Goal: Use online tool/utility: Utilize a website feature to perform a specific function

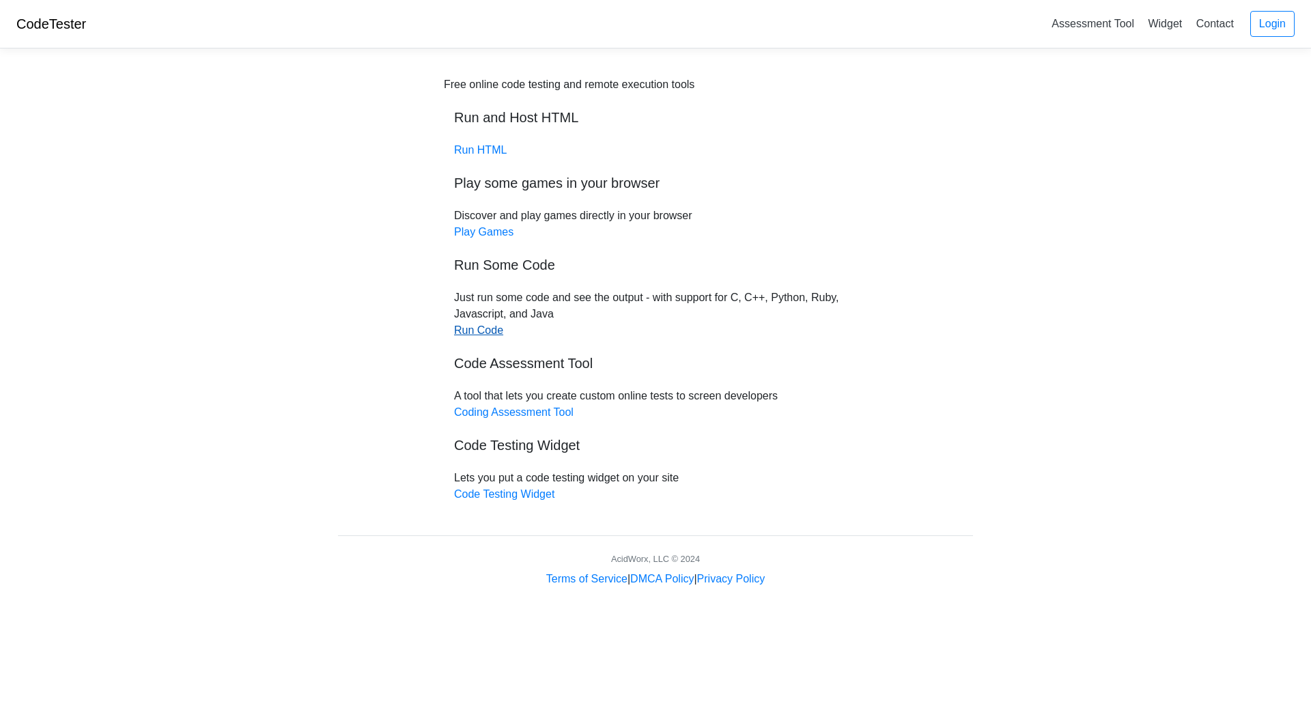
click at [481, 333] on link "Run Code" at bounding box center [478, 330] width 49 height 12
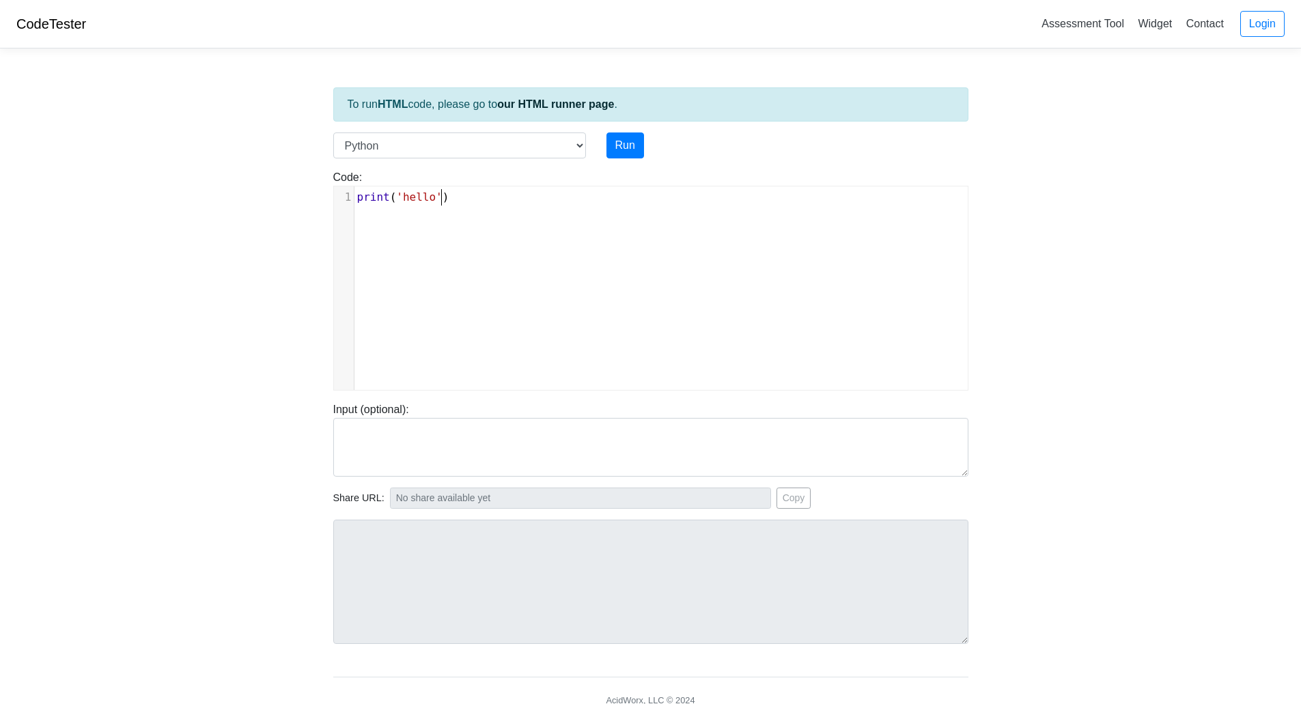
scroll to position [5, 0]
click at [546, 256] on div "xxxxxxxxxx 1 print ( 'hello' )" at bounding box center [661, 298] width 654 height 224
type textarea "print('hello')"
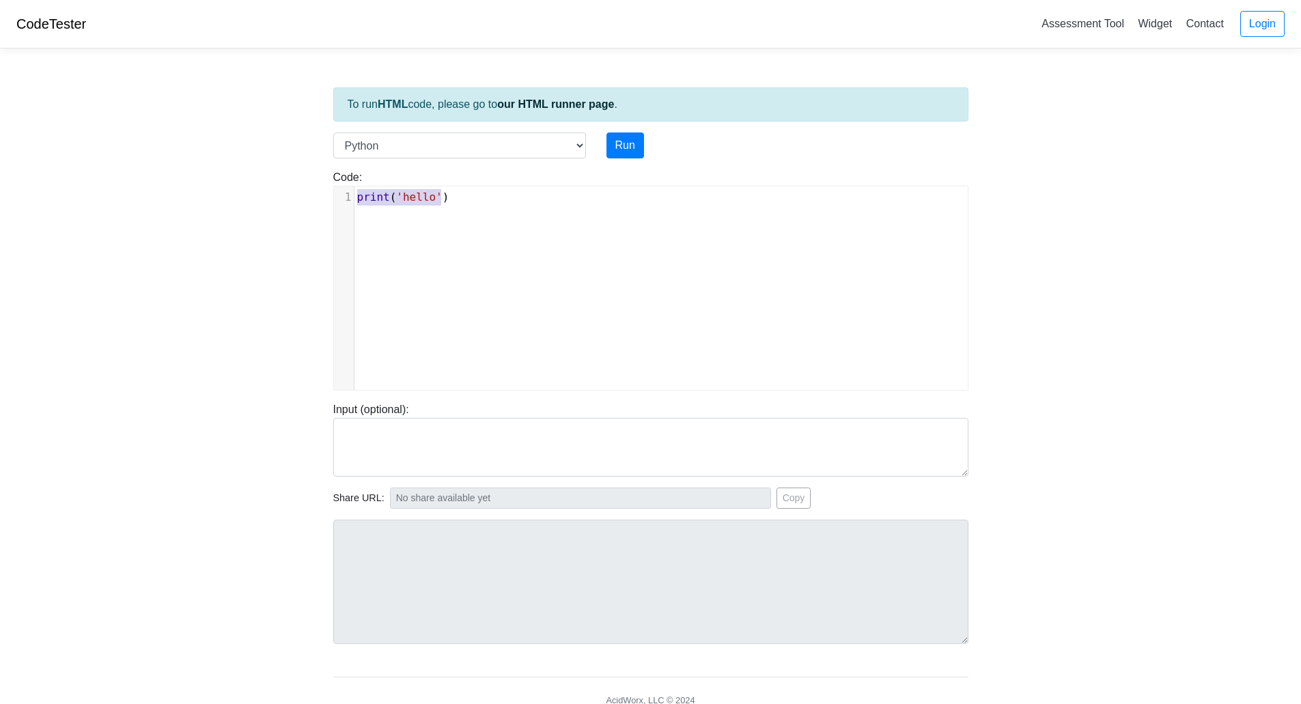
click at [546, 256] on div "x 1 print ( 'hello' )" at bounding box center [661, 298] width 654 height 224
paste textarea
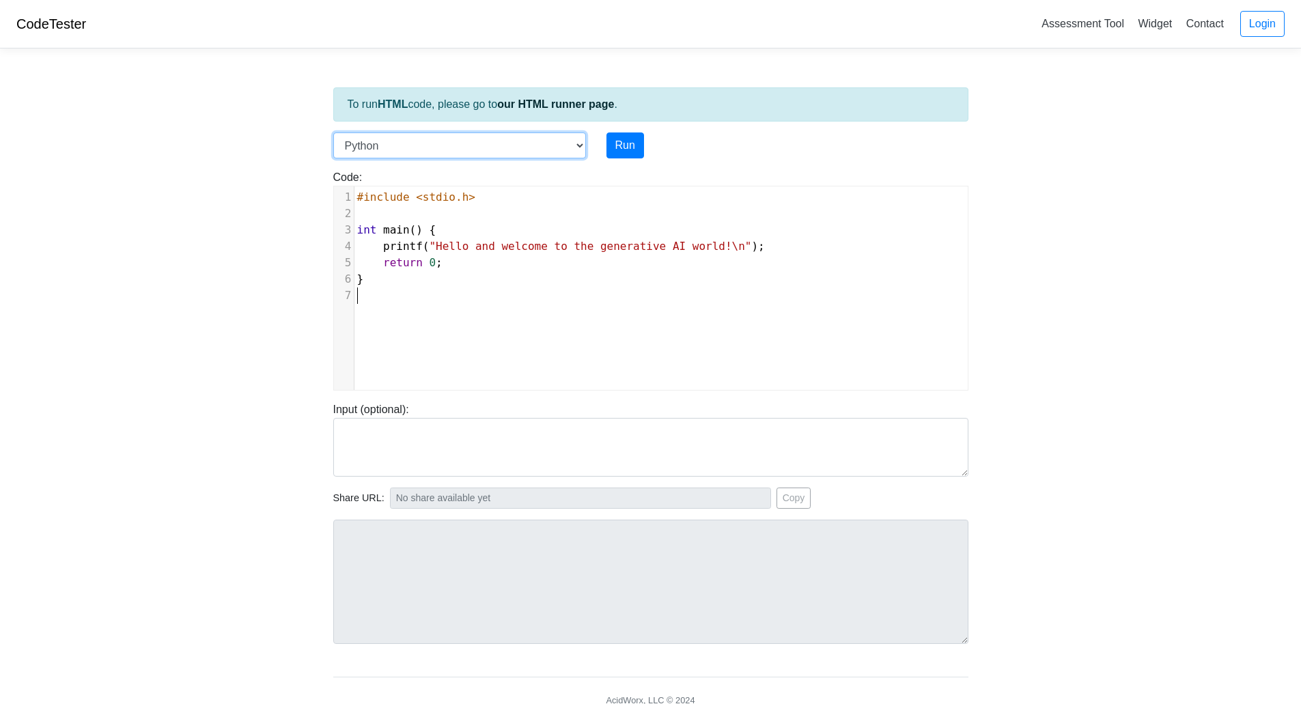
click at [578, 145] on select "C C++ Go Java Javascript Python Ruby" at bounding box center [459, 145] width 253 height 26
select select "c"
click at [333, 132] on select "C C++ Go Java Javascript Python Ruby" at bounding box center [459, 145] width 253 height 26
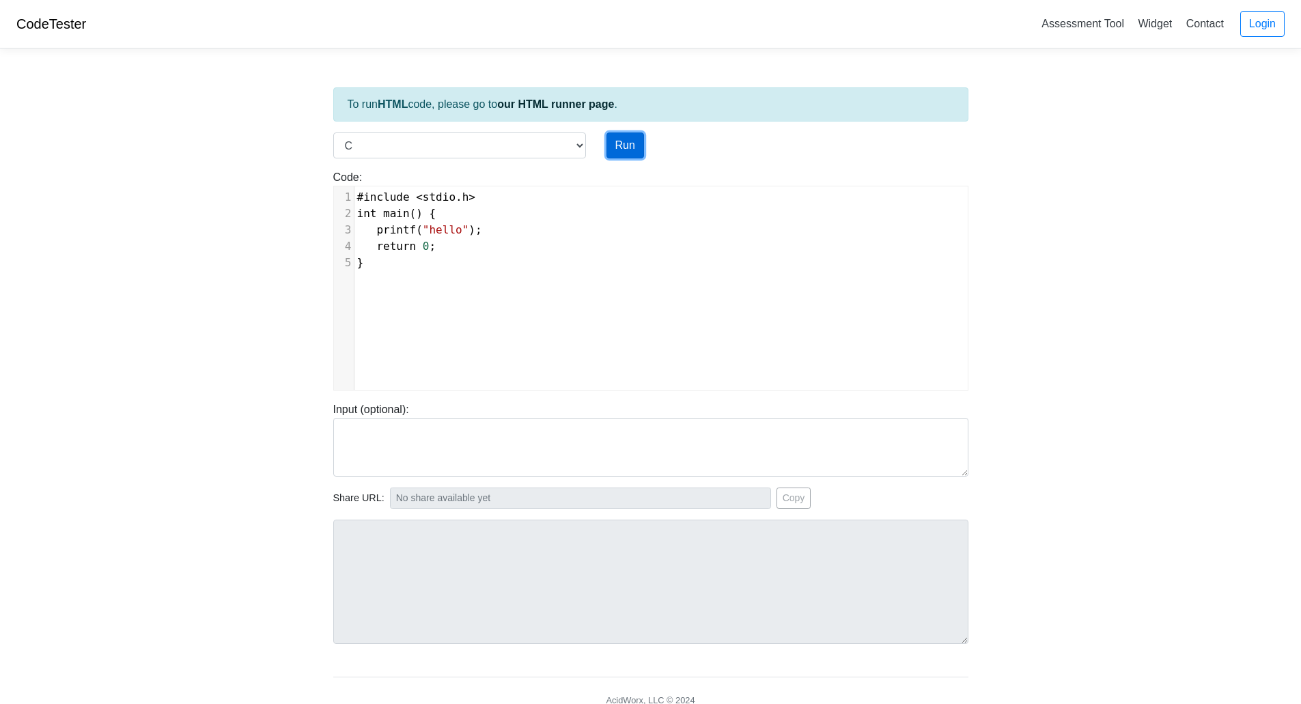
click at [627, 151] on button "Run" at bounding box center [625, 145] width 38 height 26
type input "[URL][DOMAIN_NAME]"
type textarea "Stdout: hello"
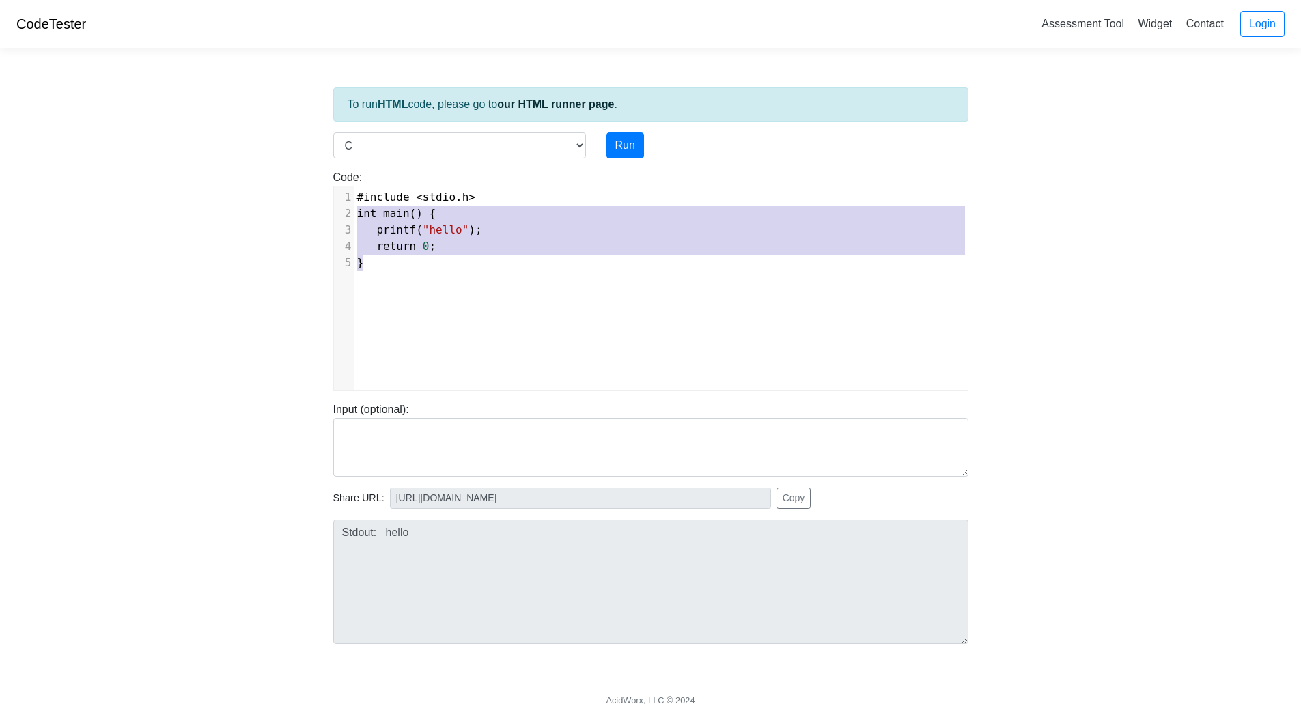
type textarea "#include <stdio.h> int main() { printf("hello"); return 0; }"
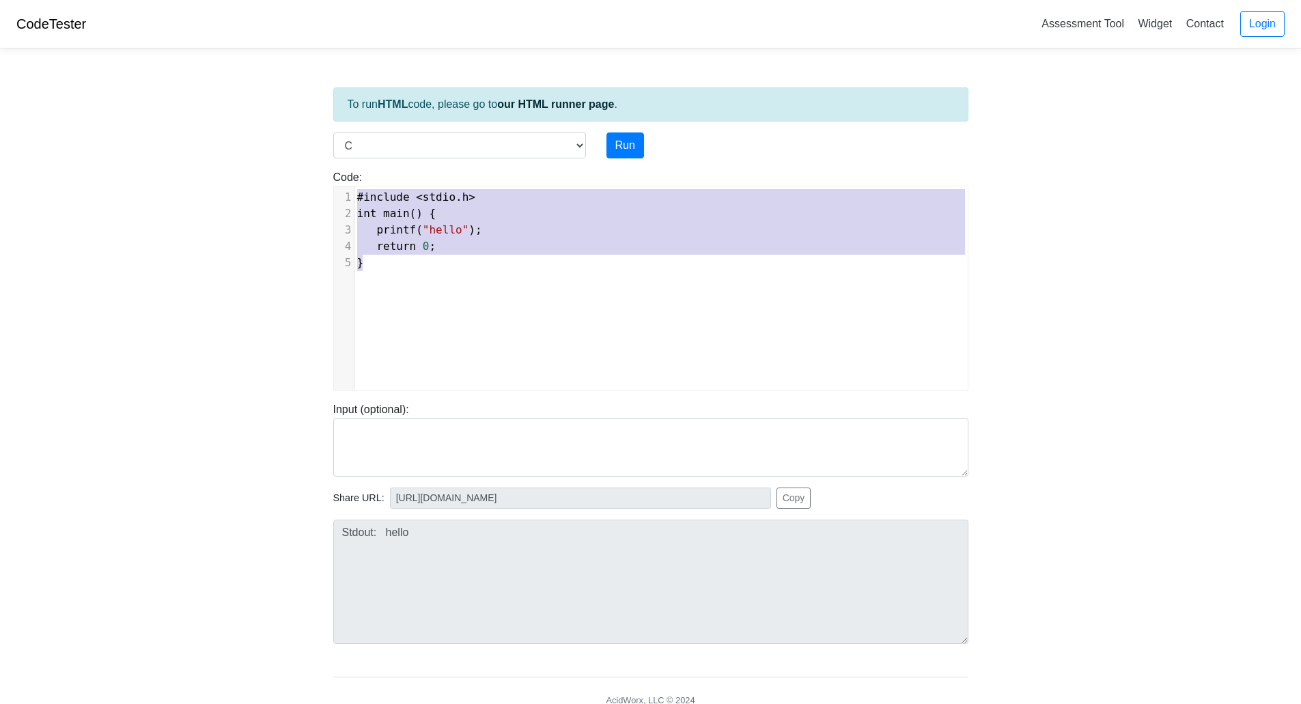
drag, startPoint x: 526, startPoint y: 263, endPoint x: 350, endPoint y: 196, distance: 188.5
click at [354, 196] on div "1 #include < stdio . h > 2 int main () { 3 printf ( "hello" ); 4 return 0 ; 5 }" at bounding box center [665, 230] width 623 height 82
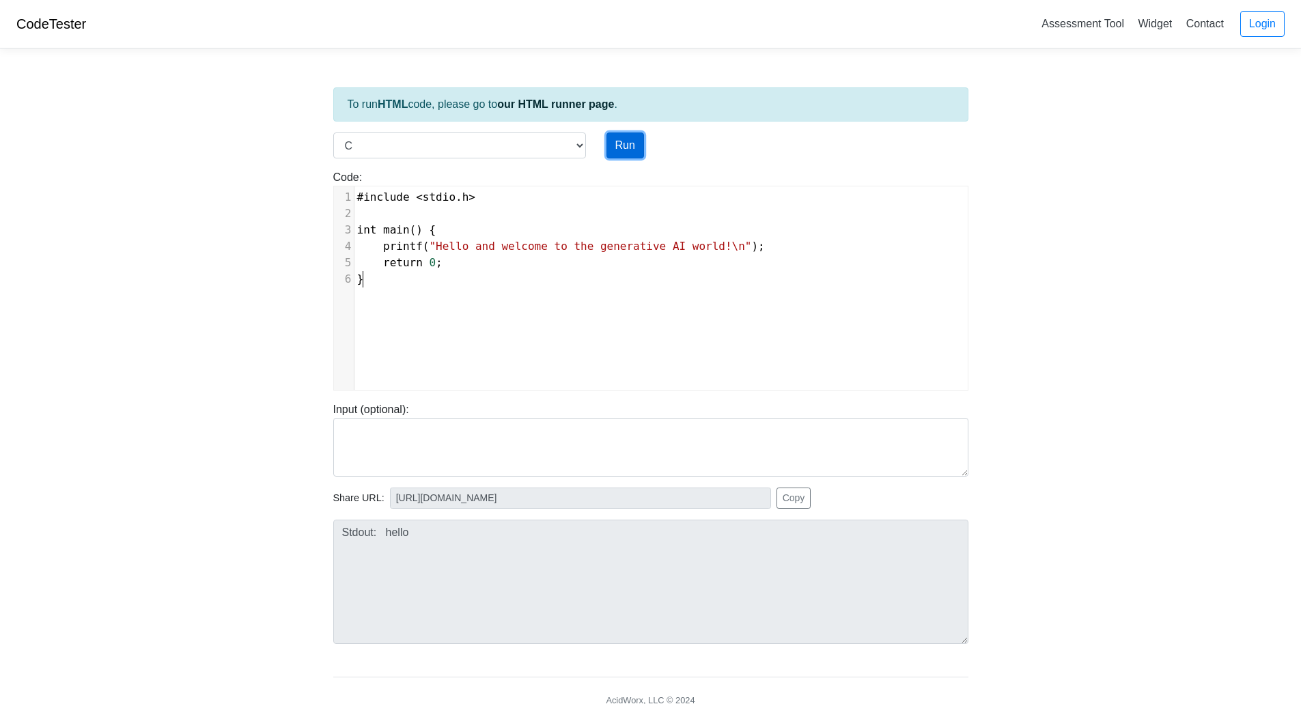
click at [630, 144] on button "Run" at bounding box center [625, 145] width 38 height 26
type input "[URL][DOMAIN_NAME]"
type textarea "Stdout: Hello and welcome to the generative AI world!"
click at [578, 147] on select "C C++ Go Java Javascript Python Ruby" at bounding box center [459, 145] width 253 height 26
select select "python"
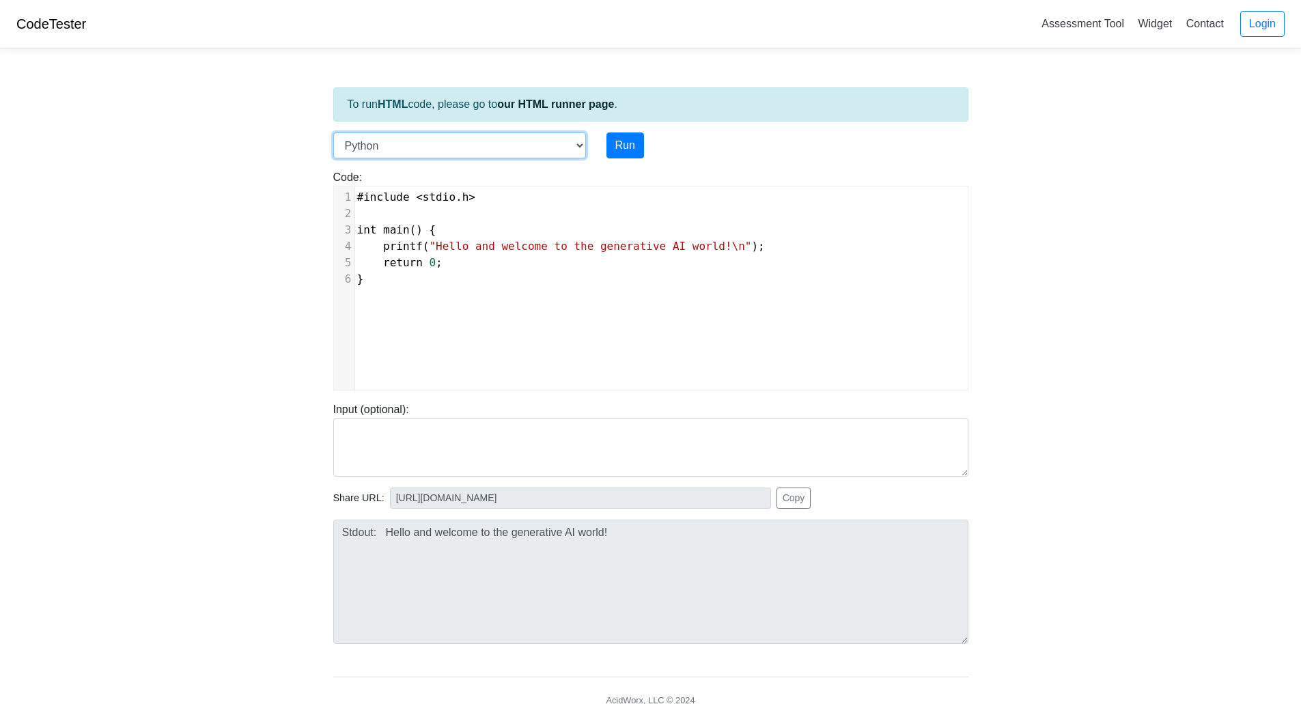
click at [333, 132] on select "C C++ Go Java Javascript Python Ruby" at bounding box center [459, 145] width 253 height 26
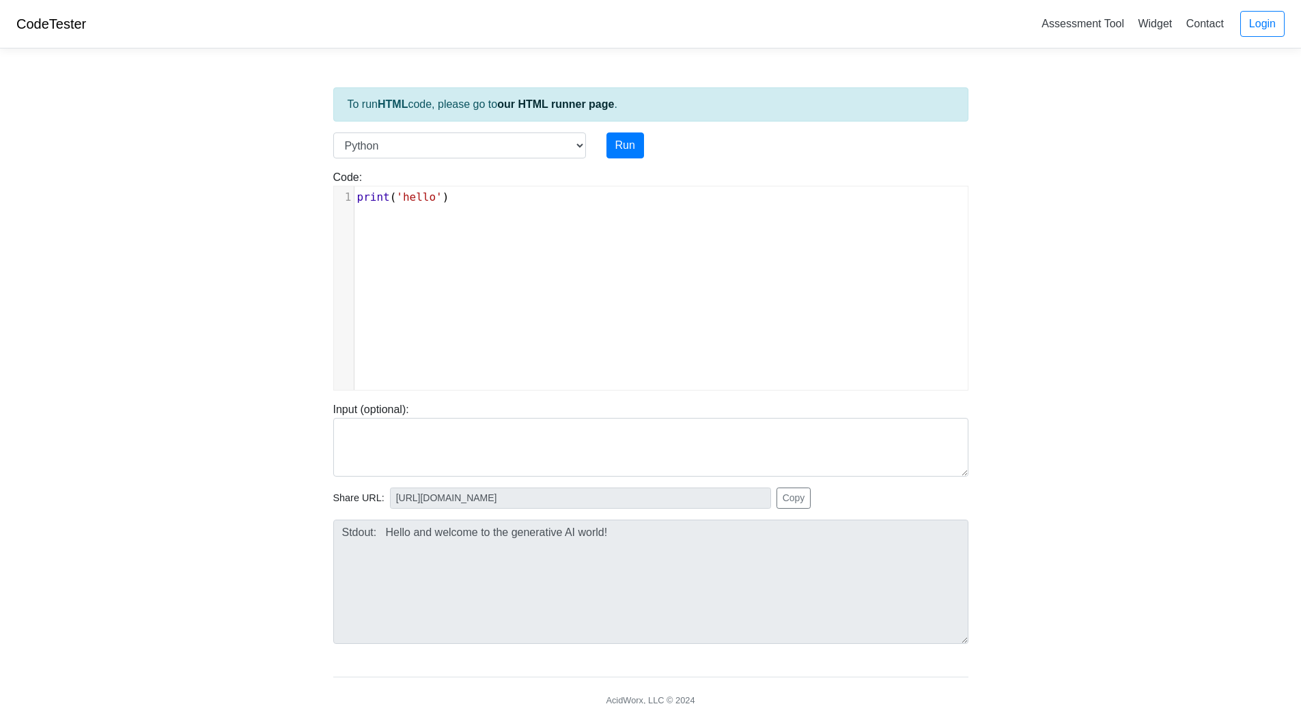
click at [525, 342] on div "xxxxxxxxxx 1 print ( 'hello' )" at bounding box center [661, 298] width 654 height 224
click at [553, 272] on div "xxxxxxxxxx 1 print ( 'hello' )" at bounding box center [661, 298] width 654 height 224
type textarea "print('hello')"
click at [553, 272] on div "x 1 print ( 'hello' )" at bounding box center [661, 298] width 654 height 224
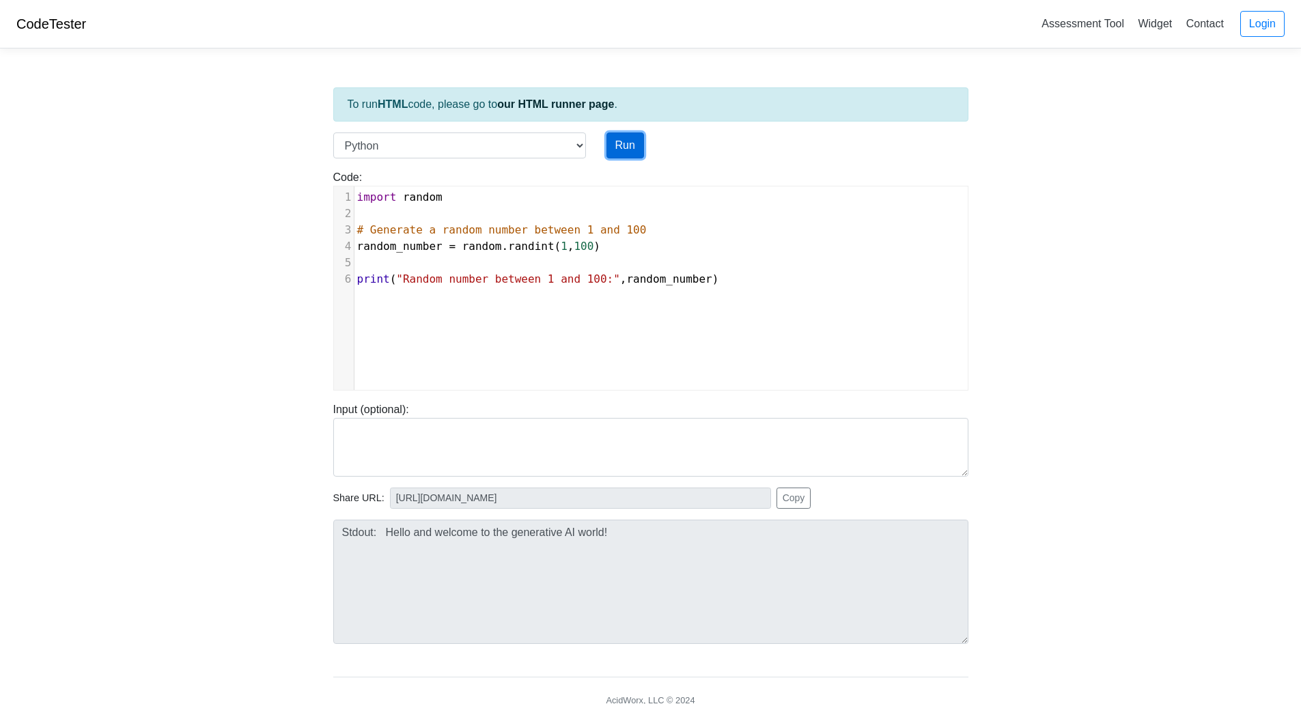
click at [630, 152] on button "Run" at bounding box center [625, 145] width 38 height 26
type input "[URL][DOMAIN_NAME]"
type textarea "Stdout: Random number between 1 and 100: 23"
click at [634, 150] on button "Run" at bounding box center [625, 145] width 38 height 26
type input "[URL][DOMAIN_NAME]"
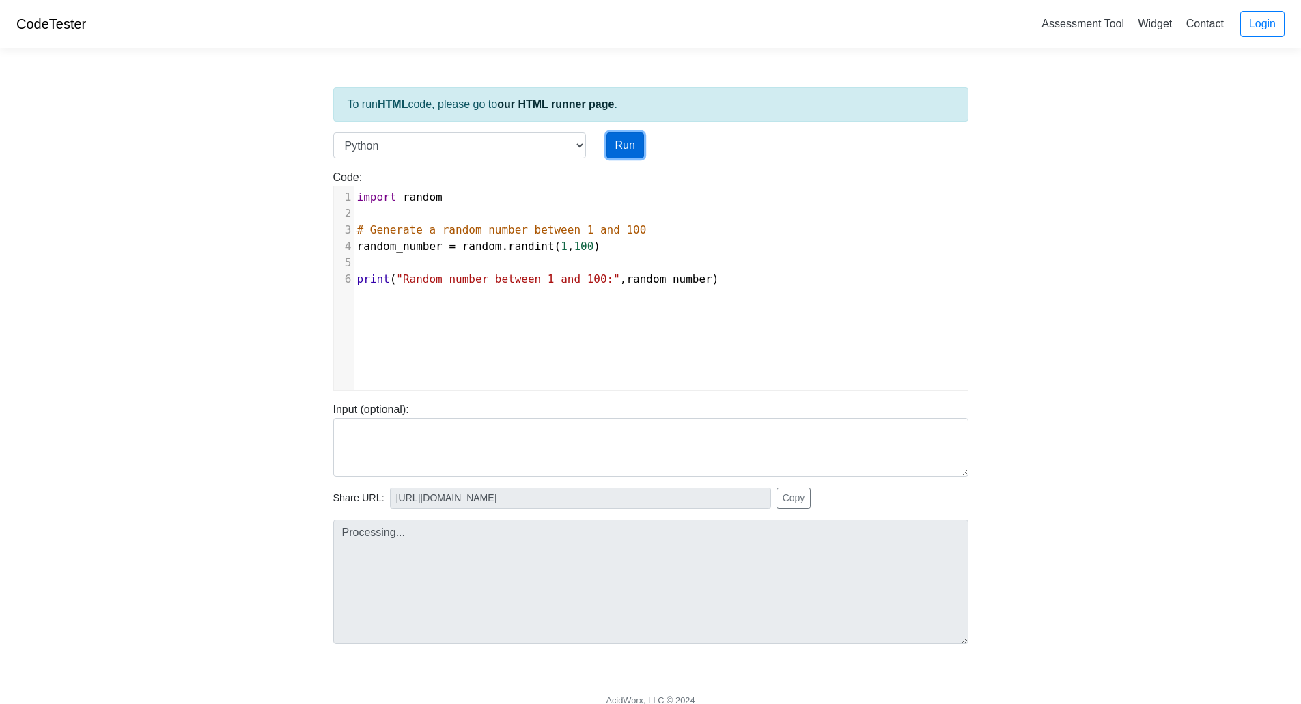
type textarea "Stdout: Random number between 1 and 100: 88"
click at [634, 150] on button "Run" at bounding box center [625, 145] width 38 height 26
type input "[URL][DOMAIN_NAME]"
type textarea "Stdout: Random number between 1 and 100: 7"
